Goal: Transaction & Acquisition: Subscribe to service/newsletter

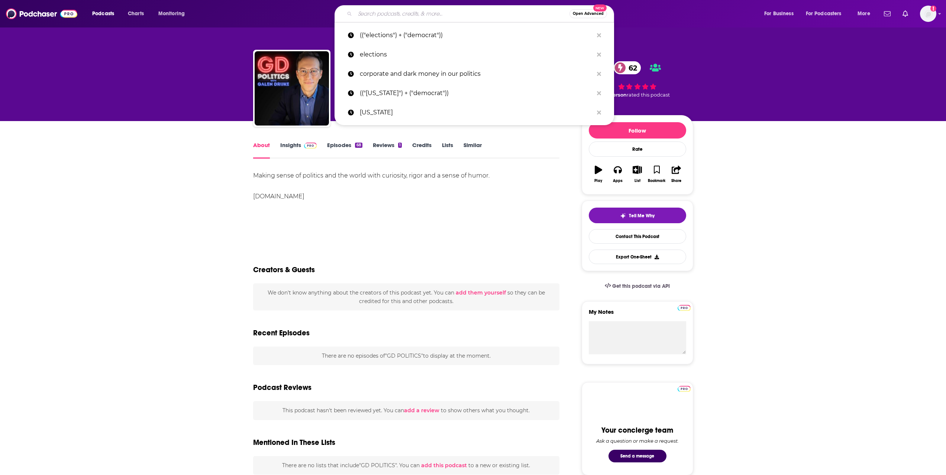
click at [425, 12] on input "Search podcasts, credits, & more..." at bounding box center [462, 14] width 214 height 12
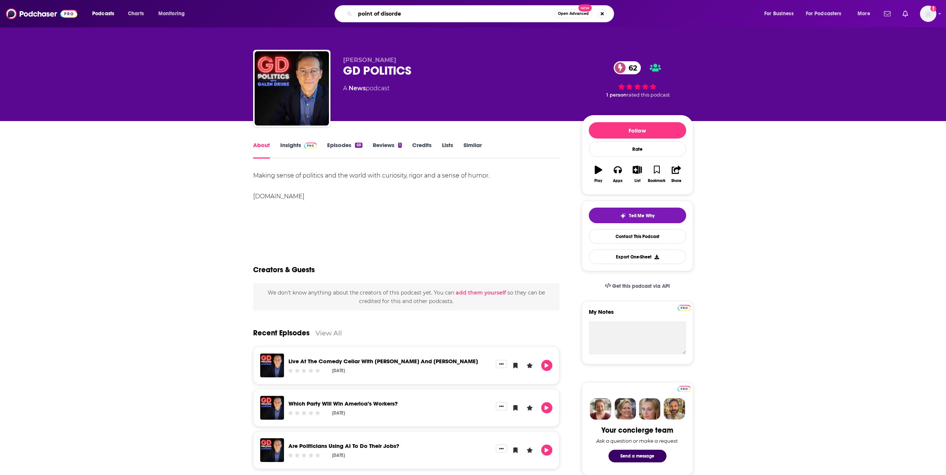
type input "point of disorder"
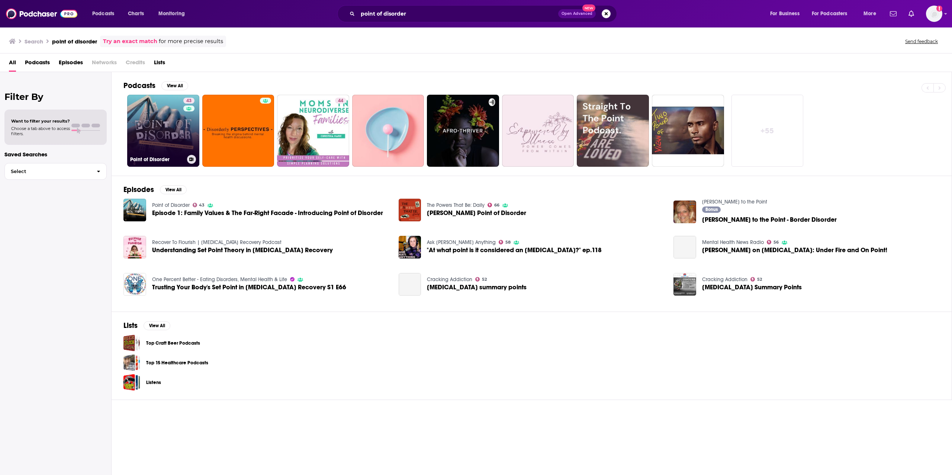
click at [168, 136] on link "43 Point of Disorder" at bounding box center [163, 131] width 72 height 72
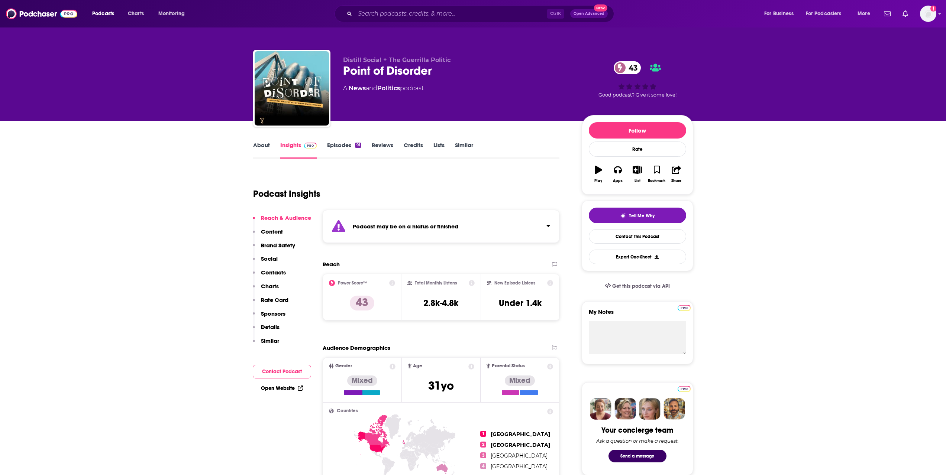
click at [275, 232] on p "Content" at bounding box center [272, 231] width 22 height 7
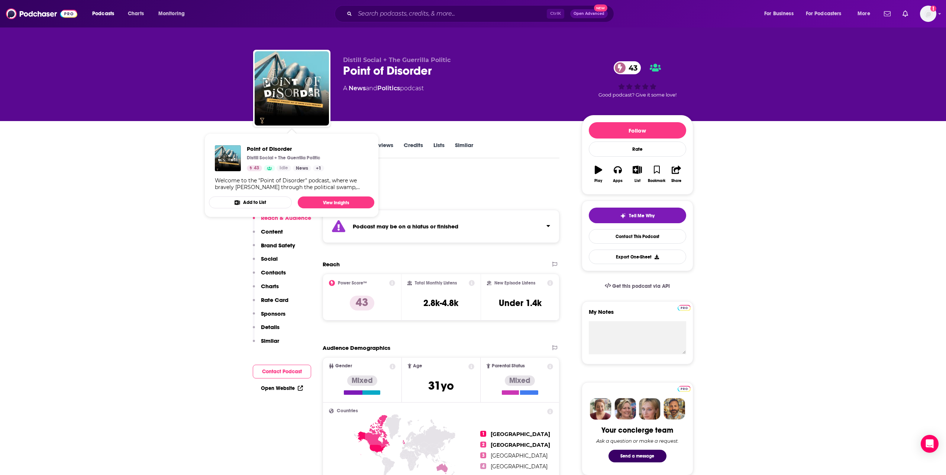
click at [268, 183] on div "Welcome to the "Point of Disorder" podcast, where we bravely wade through the p…" at bounding box center [292, 183] width 154 height 13
click at [422, 175] on div "Podcast Insights" at bounding box center [403, 190] width 301 height 38
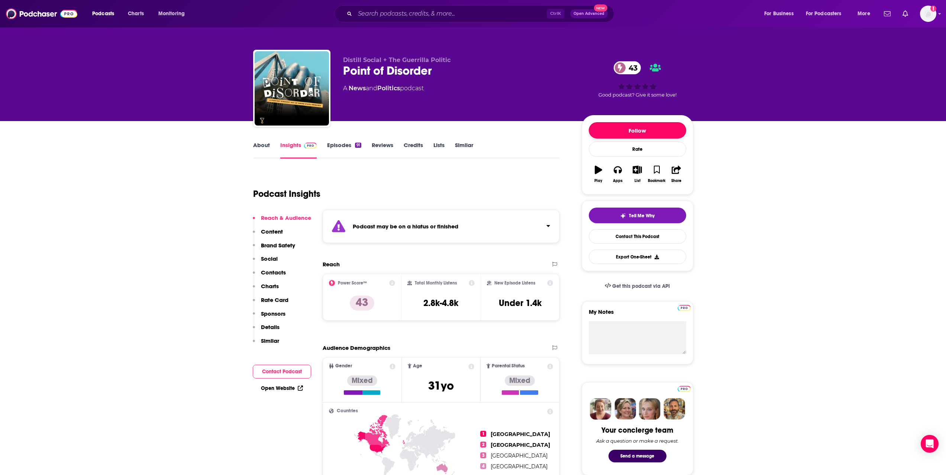
click at [622, 127] on button "Follow" at bounding box center [637, 130] width 97 height 16
click at [443, 13] on input "Search podcasts, credits, & more..." at bounding box center [451, 14] width 192 height 12
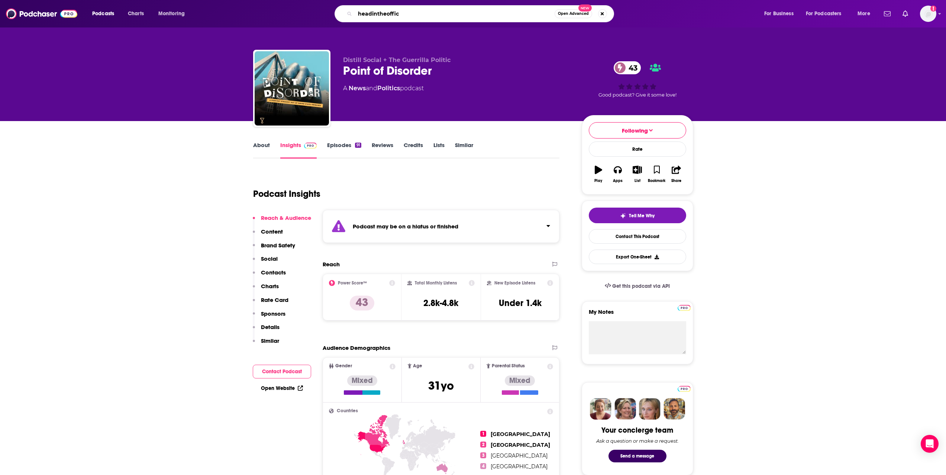
type input "headintheoffice"
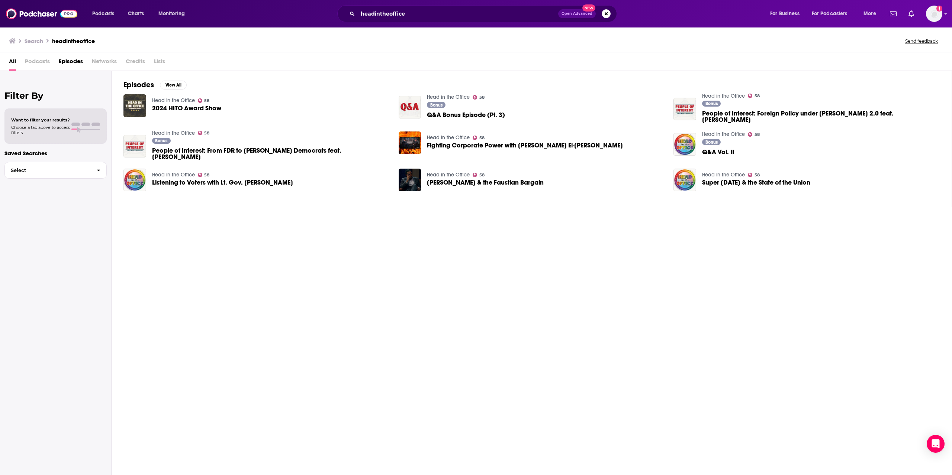
click at [133, 101] on img "2024 HITO Award Show" at bounding box center [134, 105] width 23 height 23
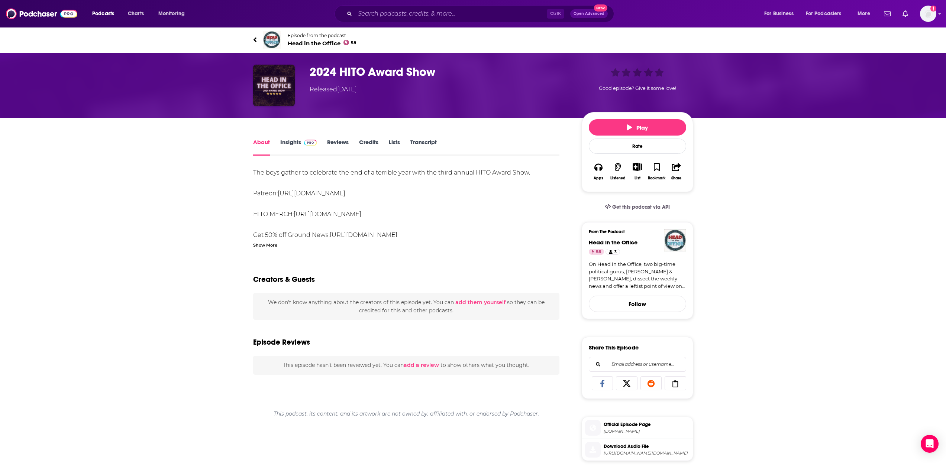
click at [267, 83] on img "2024 HITO Award Show" at bounding box center [274, 86] width 42 height 42
click at [411, 11] on input "Search podcasts, credits, & more..." at bounding box center [451, 14] width 192 height 12
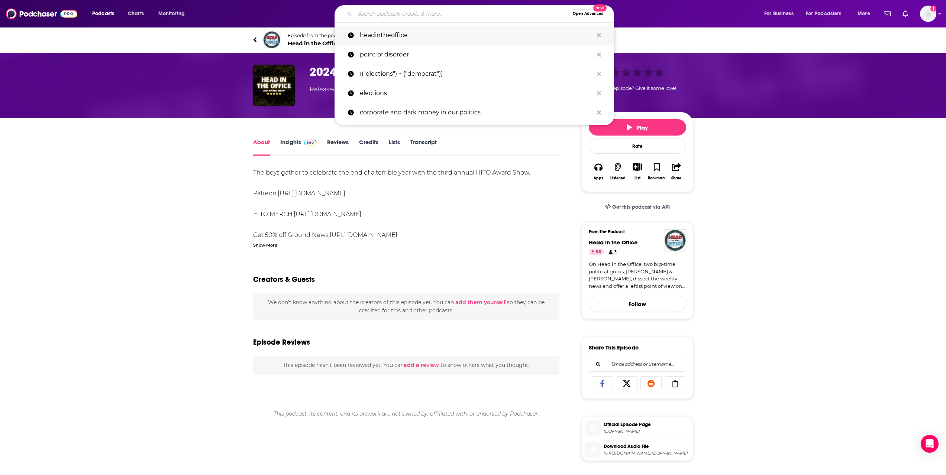
click at [409, 30] on p "headintheoffice" at bounding box center [476, 35] width 233 height 19
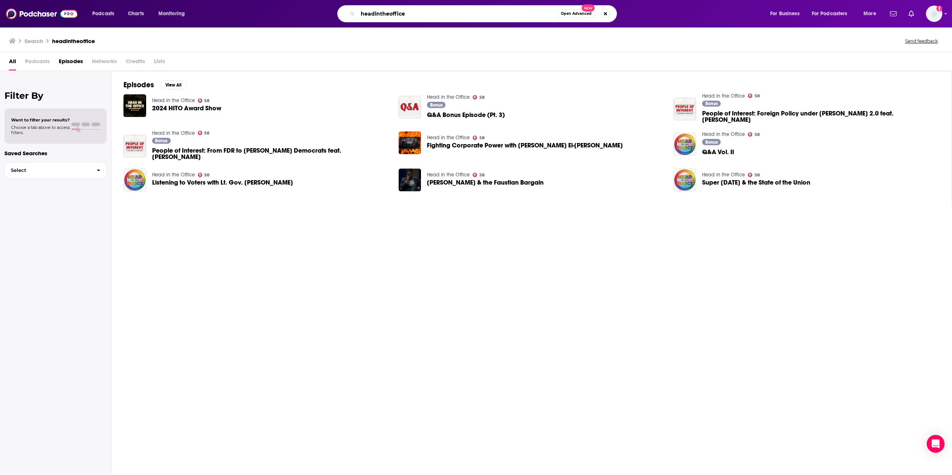
click at [375, 13] on input "headintheoffice" at bounding box center [458, 14] width 200 height 12
click at [379, 15] on input "head intheoffice" at bounding box center [458, 14] width 200 height 12
click at [390, 14] on input "head in theoffice" at bounding box center [458, 14] width 200 height 12
type input "head in the office"
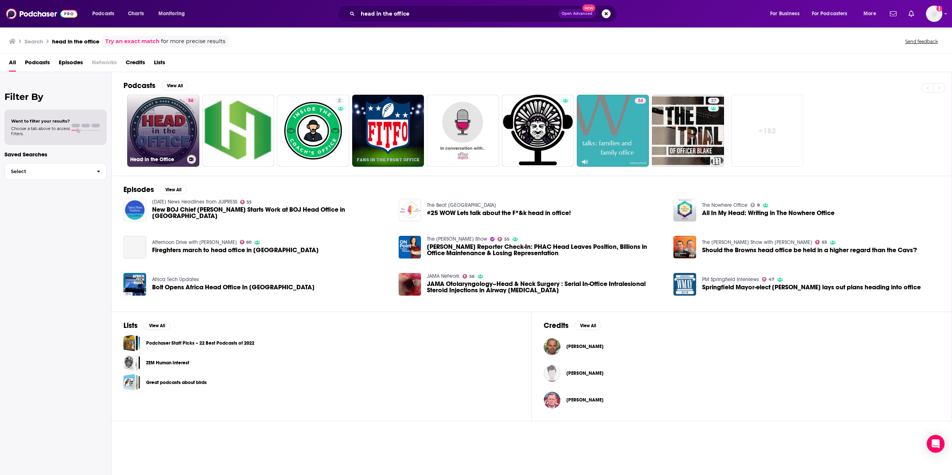
click at [180, 112] on link "58 Head in the Office" at bounding box center [163, 131] width 72 height 72
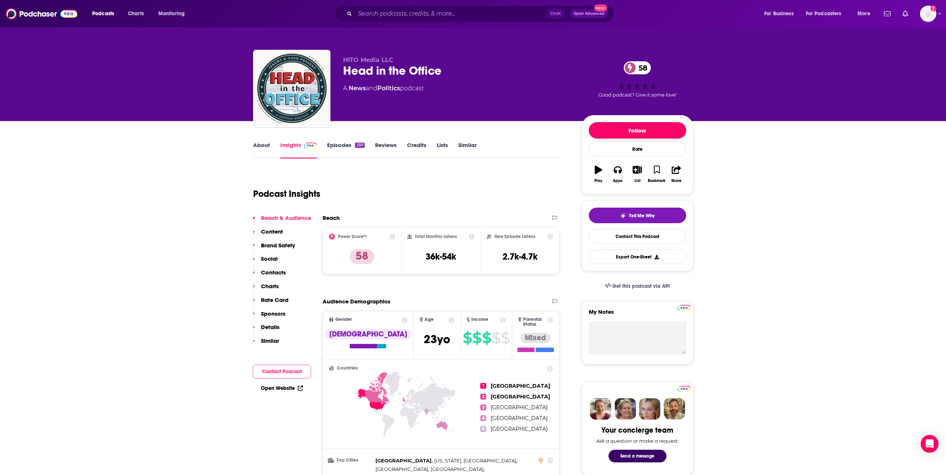
click at [625, 131] on button "Follow" at bounding box center [637, 130] width 97 height 16
